Goal: Information Seeking & Learning: Understand process/instructions

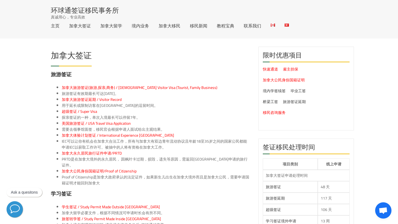
click at [226, 33] on div "环球通签证移民事务所 真诚用心，专业高效 主页 加拿大签证 加拿大留学 境内业务 加拿大移民 移民新闻 教程宝典 联系我们" at bounding box center [202, 19] width 303 height 39
click at [226, 27] on link "教程宝典" at bounding box center [225, 26] width 17 height 4
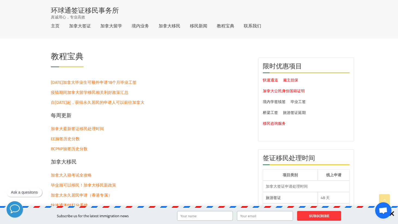
scroll to position [214, 0]
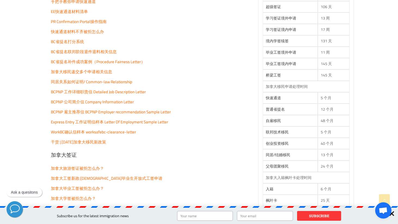
click at [158, 112] on span "BCPNP 雇主推荐信 BCPNP Employer recommendation Sample Letter" at bounding box center [111, 112] width 120 height 8
click at [146, 123] on span "Express Entry 工作证明信样本 Letter Of Employment Sample Letter" at bounding box center [109, 122] width 117 height 8
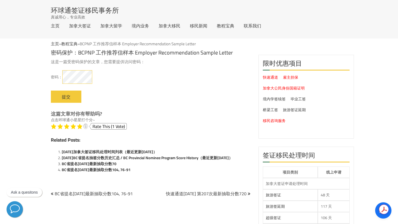
click at [51, 91] on input "提交" at bounding box center [66, 97] width 30 height 12
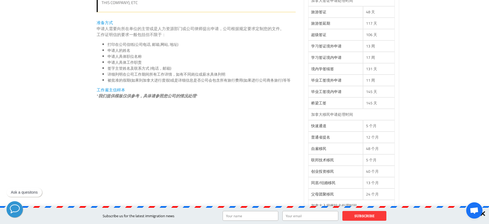
scroll to position [226, 0]
